Goal: Download file/media

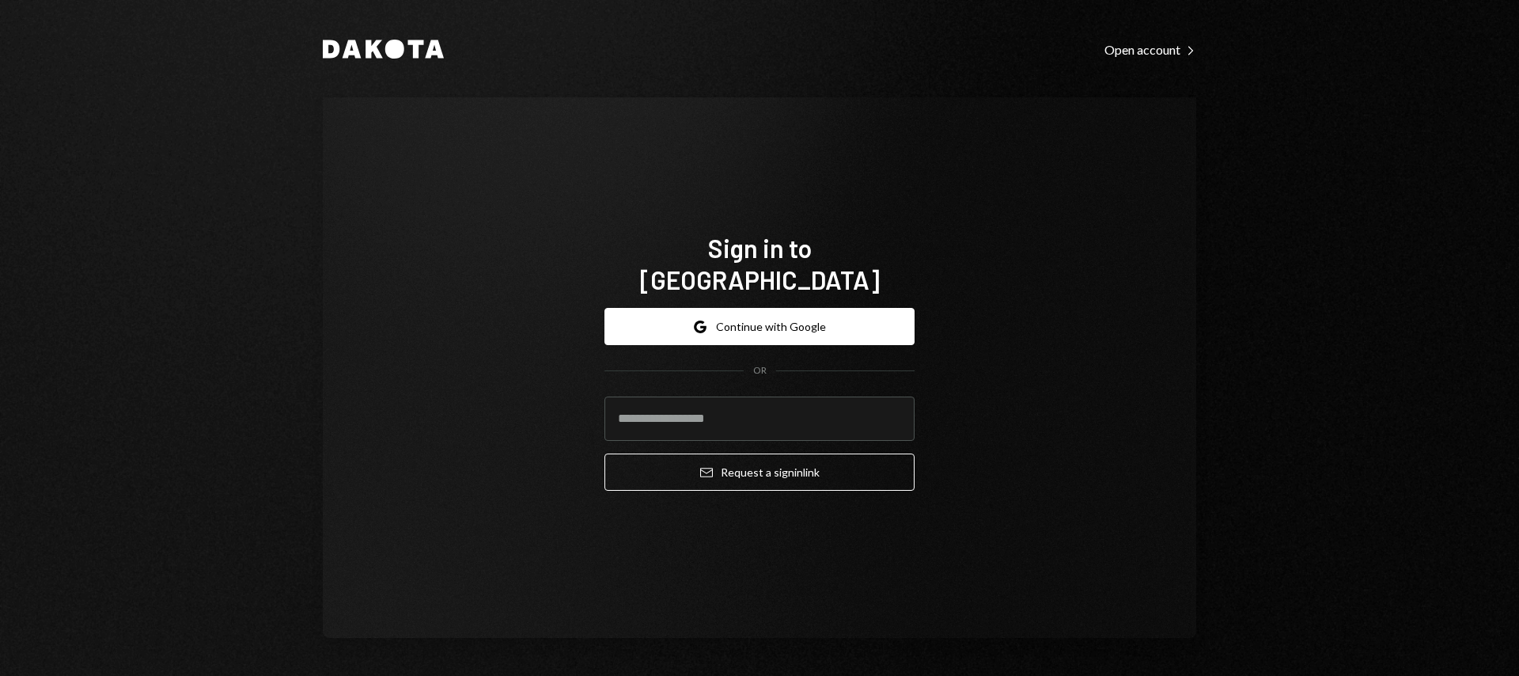
click at [897, 409] on keeper-lock "Open Keeper Popup" at bounding box center [892, 418] width 19 height 19
type input "**********"
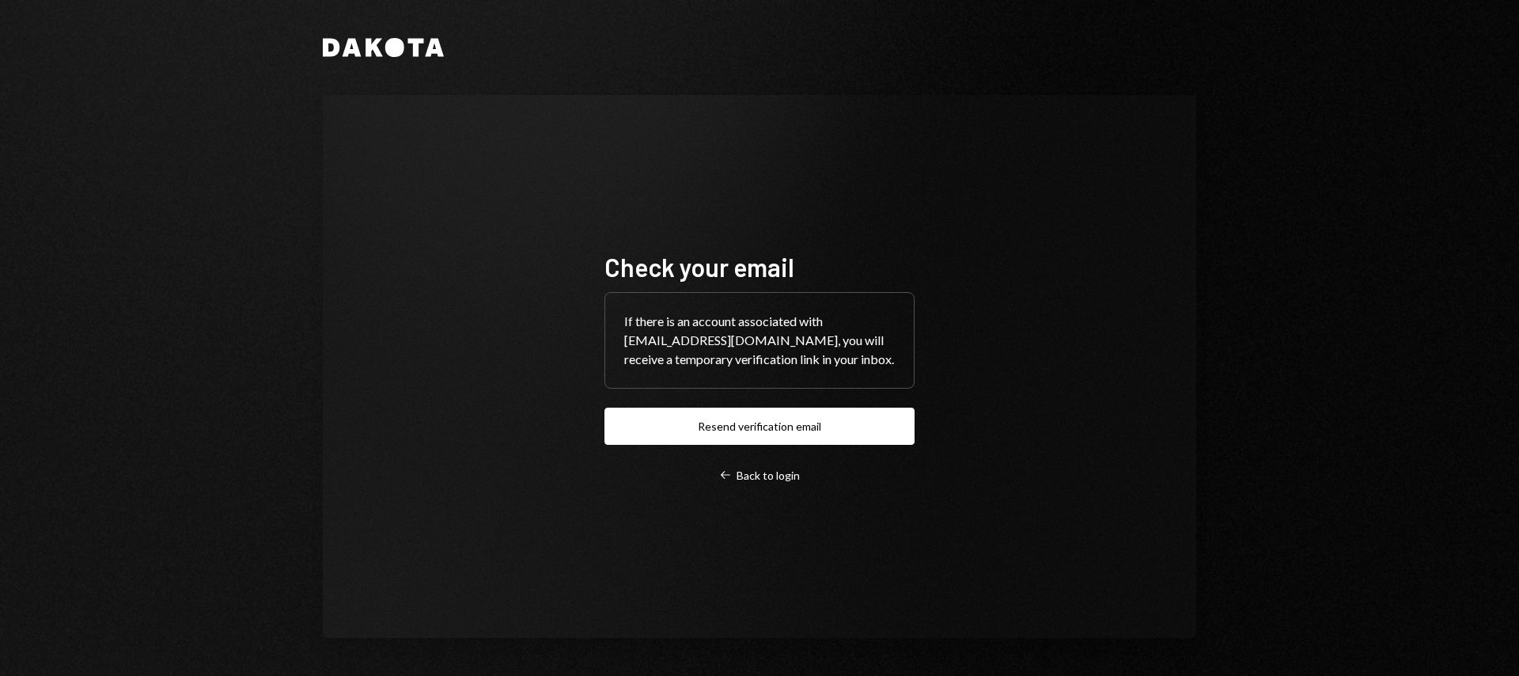
click at [997, 394] on div "Check your email If there is an account associated with [EMAIL_ADDRESS][DOMAIN_…" at bounding box center [760, 366] width 874 height 543
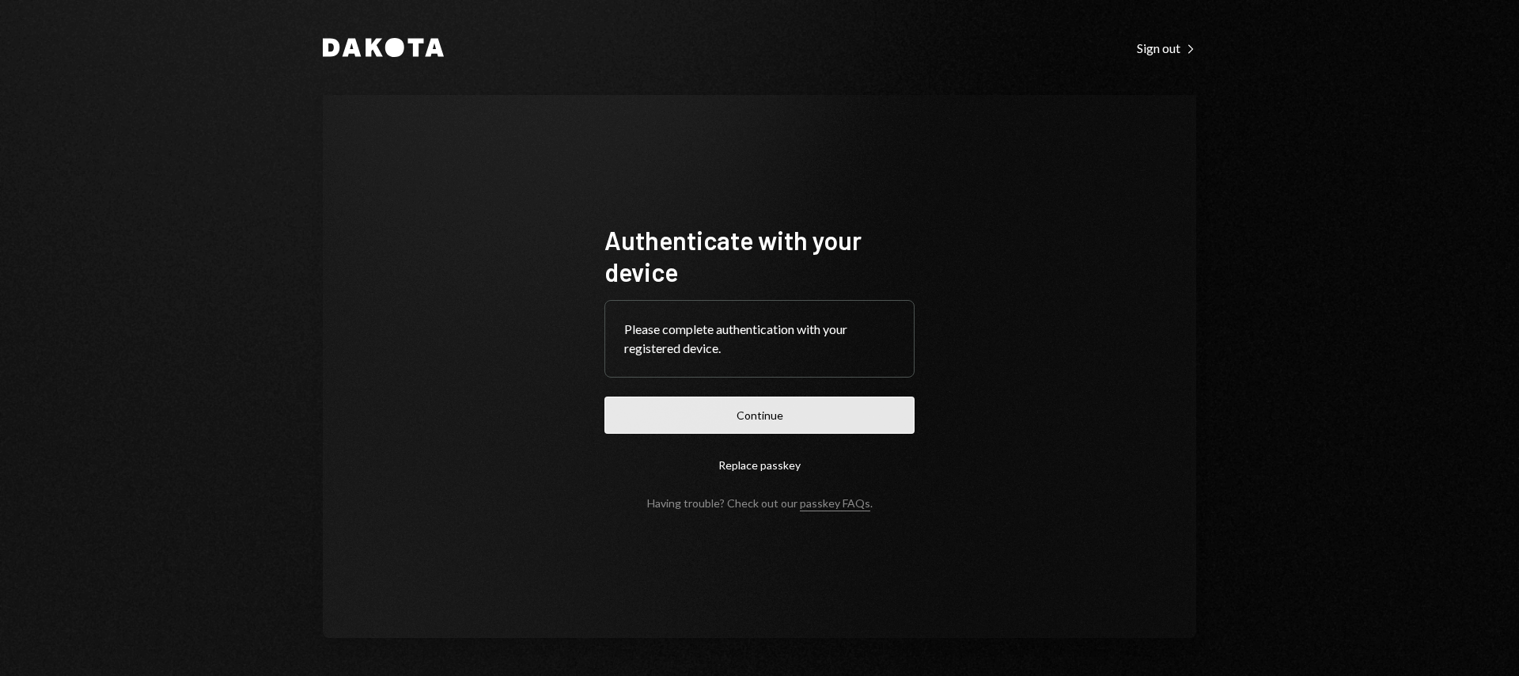
click at [744, 422] on button "Continue" at bounding box center [760, 414] width 310 height 37
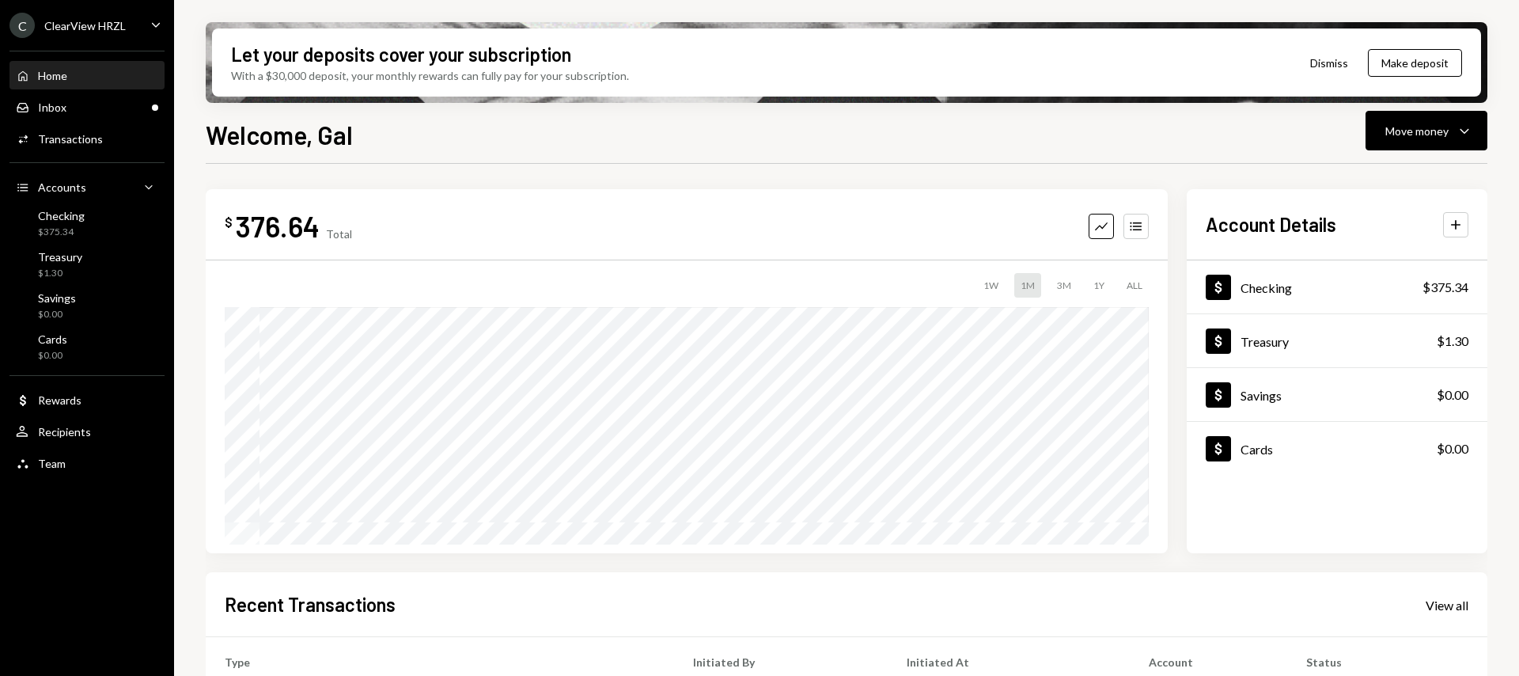
click at [63, 78] on div "Home" at bounding box center [52, 75] width 29 height 13
click at [131, 25] on div "C ClearView HRZL Caret Down" at bounding box center [87, 25] width 174 height 25
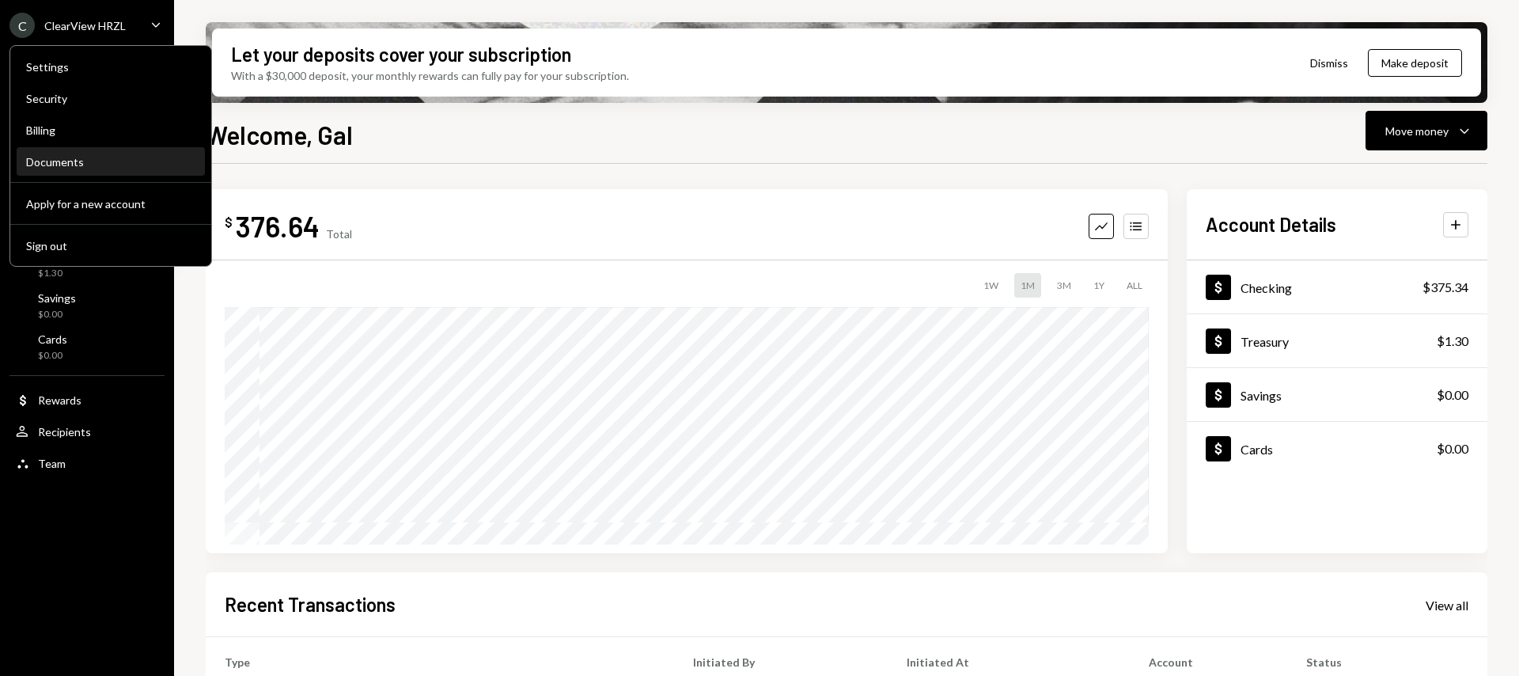
click at [58, 156] on div "Documents" at bounding box center [110, 161] width 169 height 13
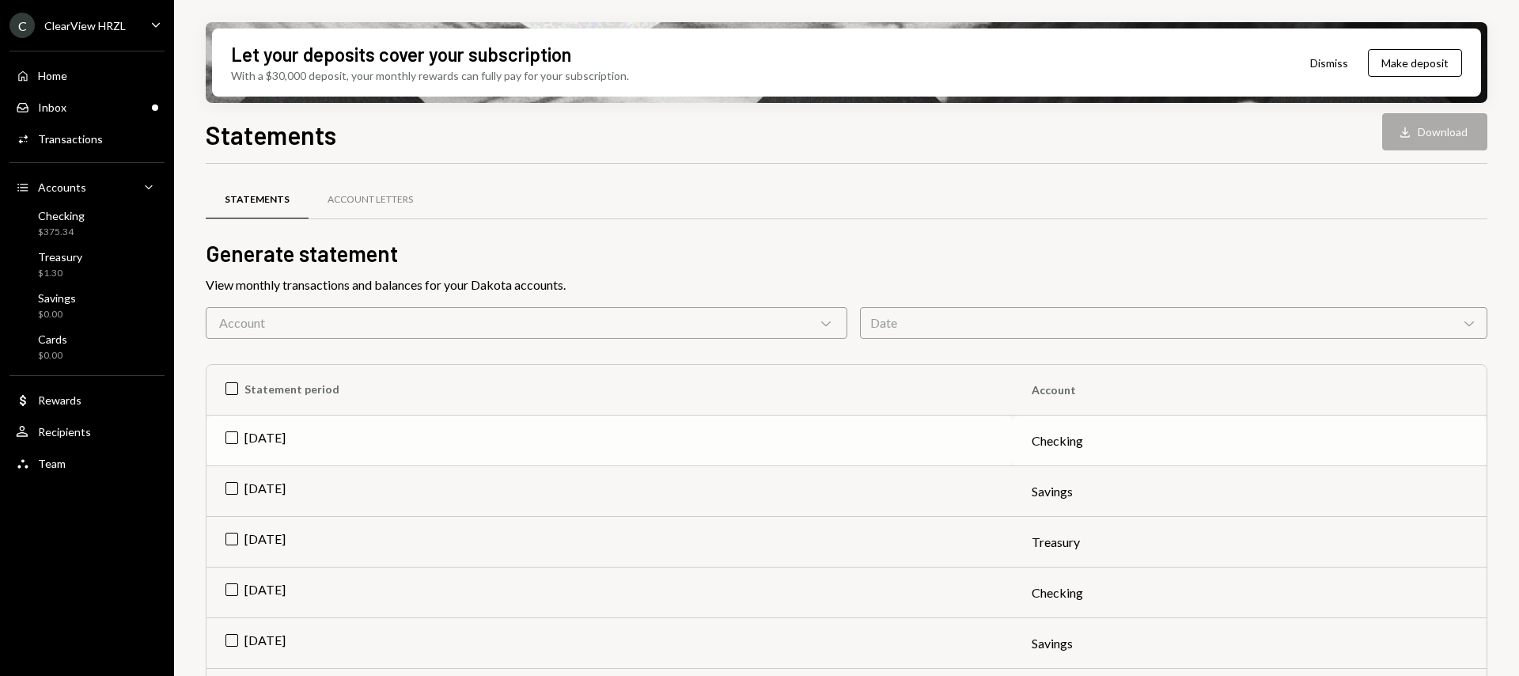
click at [234, 437] on td "[DATE]" at bounding box center [610, 440] width 806 height 51
click at [1425, 127] on button "Download Download" at bounding box center [1434, 131] width 105 height 37
